Goal: Task Accomplishment & Management: Manage account settings

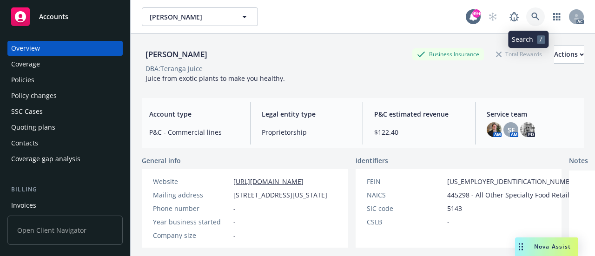
click at [531, 18] on icon at bounding box center [535, 17] width 8 height 8
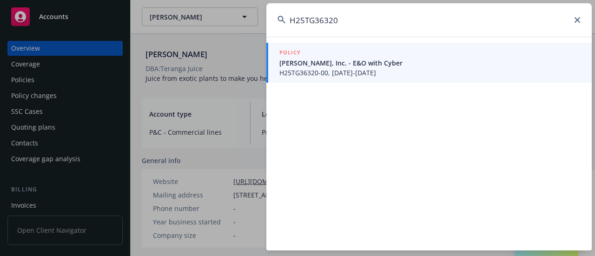
type input "H25TG36320"
click at [322, 71] on span "H25TG36320-00, [DATE]-[DATE]" at bounding box center [429, 73] width 301 height 10
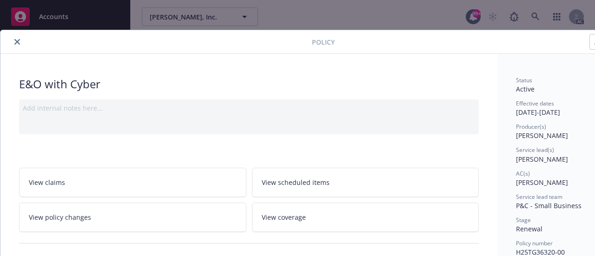
click at [14, 43] on button "close" at bounding box center [17, 41] width 11 height 11
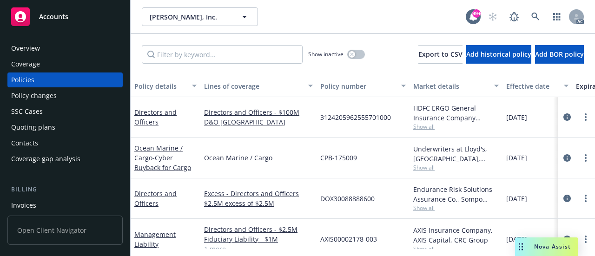
click at [20, 206] on div "Invoices" at bounding box center [23, 205] width 25 height 15
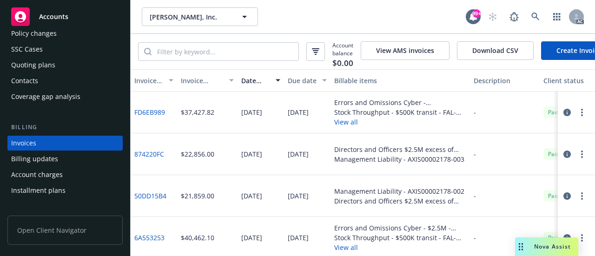
click at [189, 86] on div "Invoice amount" at bounding box center [202, 81] width 43 height 10
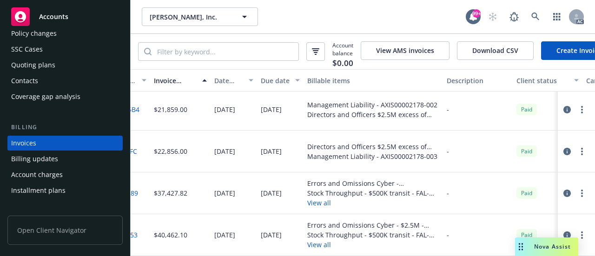
scroll to position [14, 0]
